Goal: Task Accomplishment & Management: Complete application form

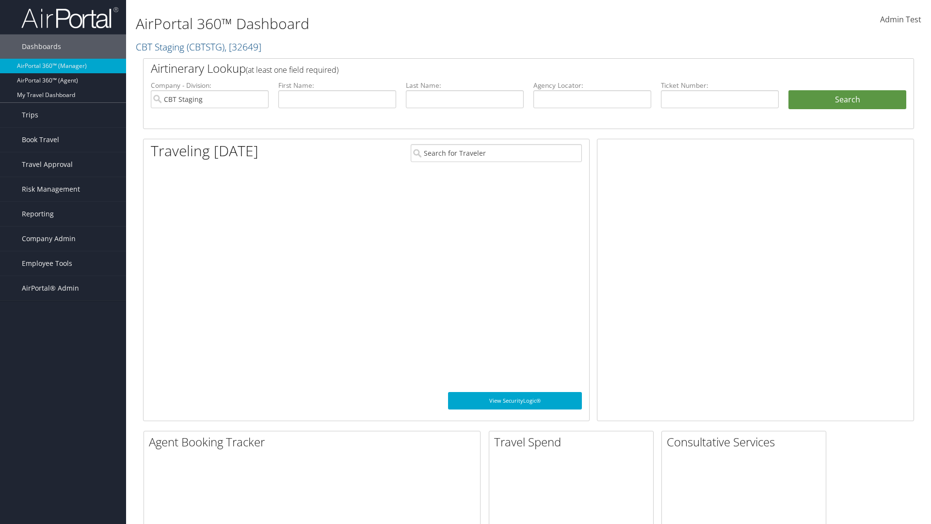
click at [63, 239] on span "Company Admin" at bounding box center [49, 238] width 54 height 24
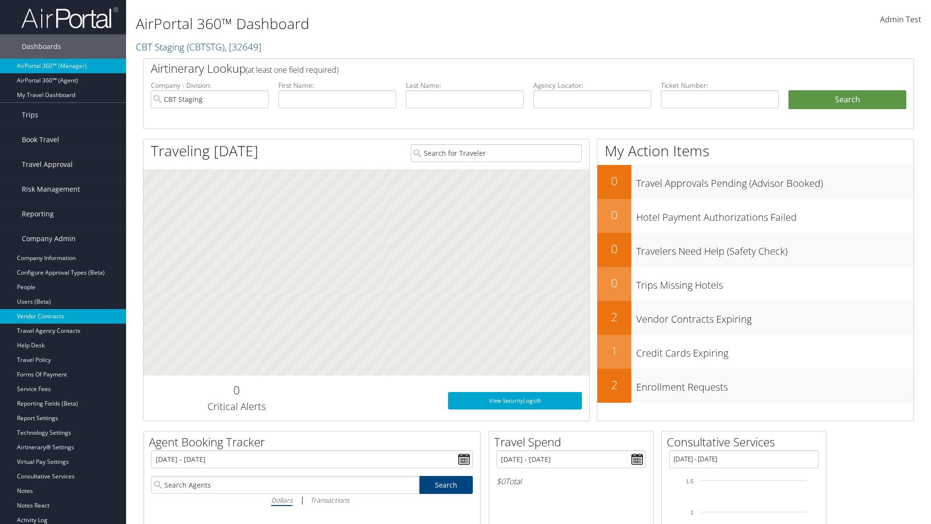
click at [63, 316] on link "Vendor Contracts" at bounding box center [63, 316] width 126 height 15
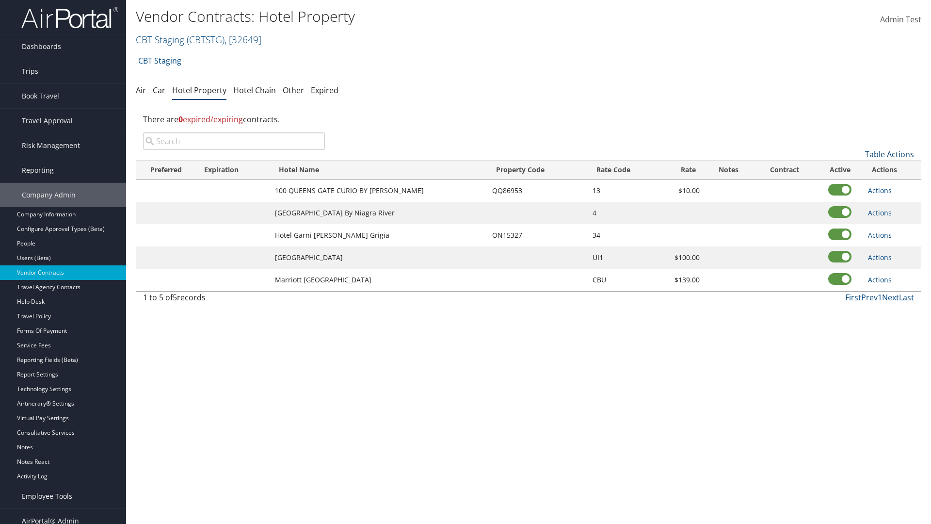
click at [889, 154] on link "Table Actions" at bounding box center [889, 154] width 49 height 11
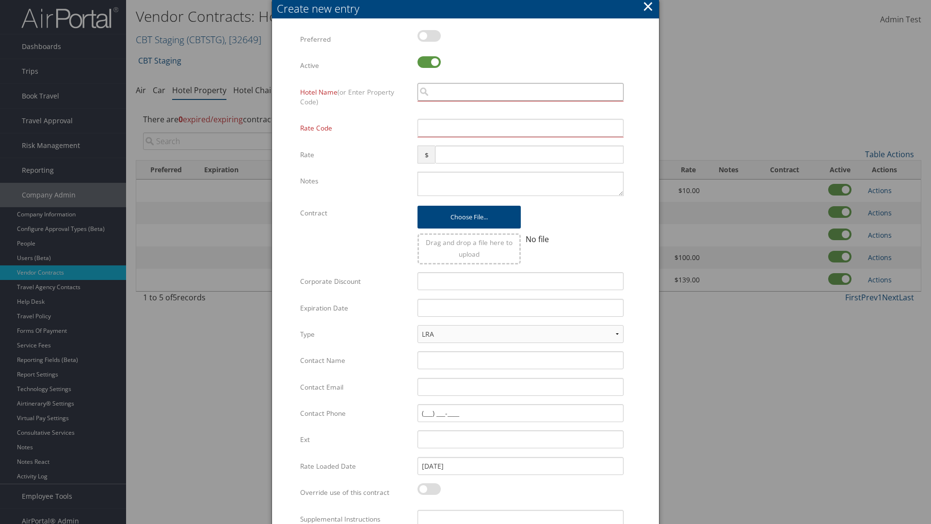
scroll to position [65, 0]
